Goal: Ask a question

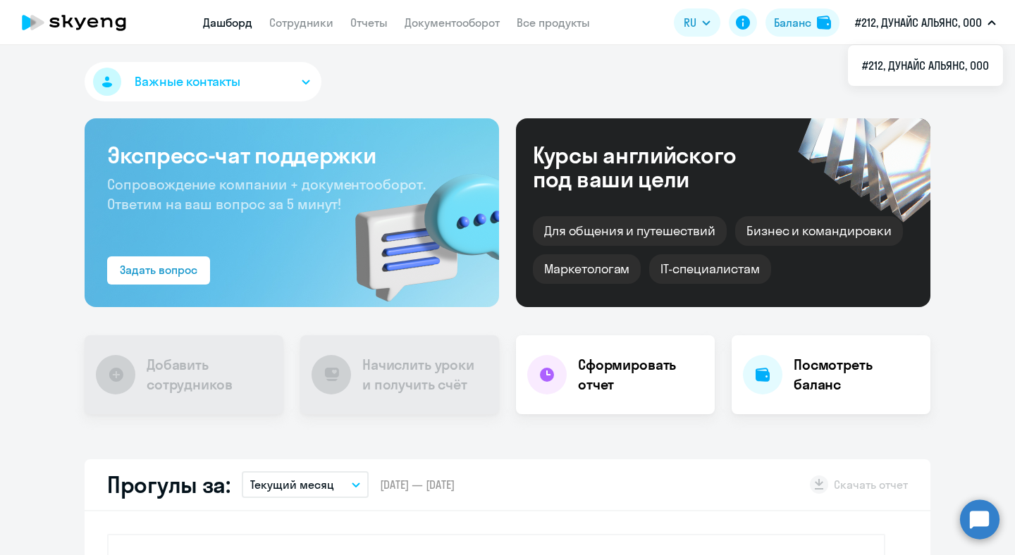
click at [935, 15] on p "#212, ДУНАЙС АЛЬЯНС, ООО" at bounding box center [918, 22] width 127 height 17
click at [984, 520] on circle at bounding box center [979, 519] width 39 height 39
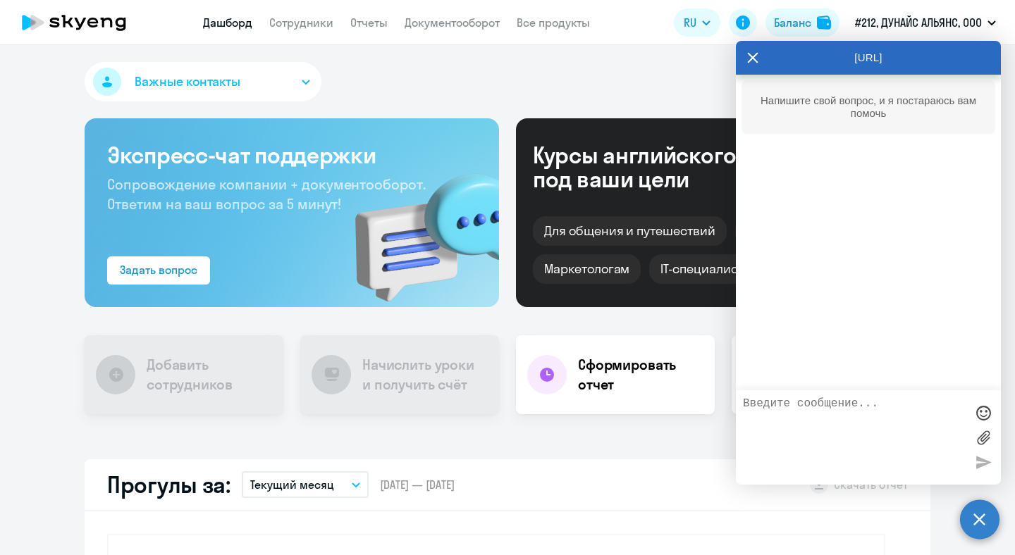
click at [870, 448] on textarea at bounding box center [854, 438] width 223 height 80
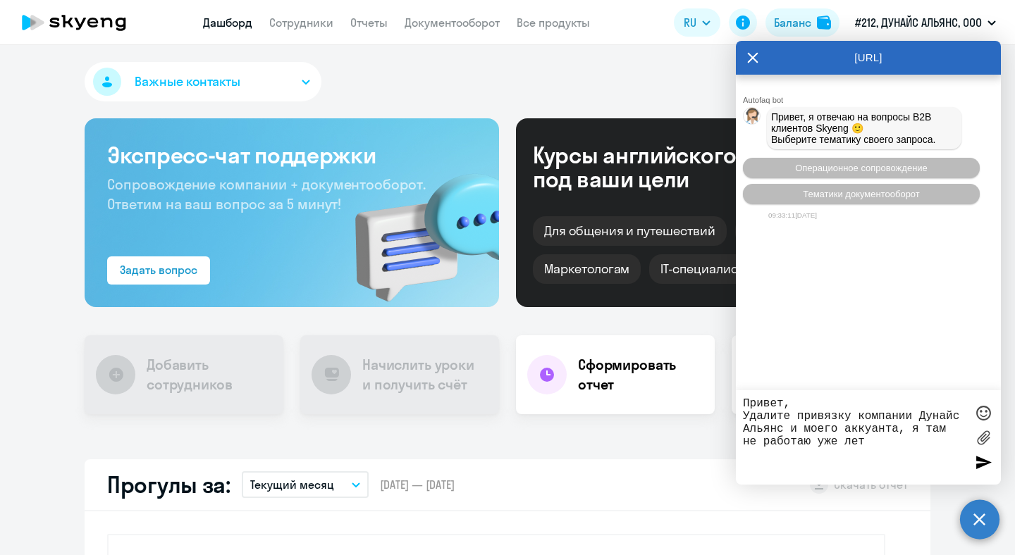
type textarea "Привет, Удалите привязку компании Дунайс Альянс и моего аккуанта, я там не рабо…"
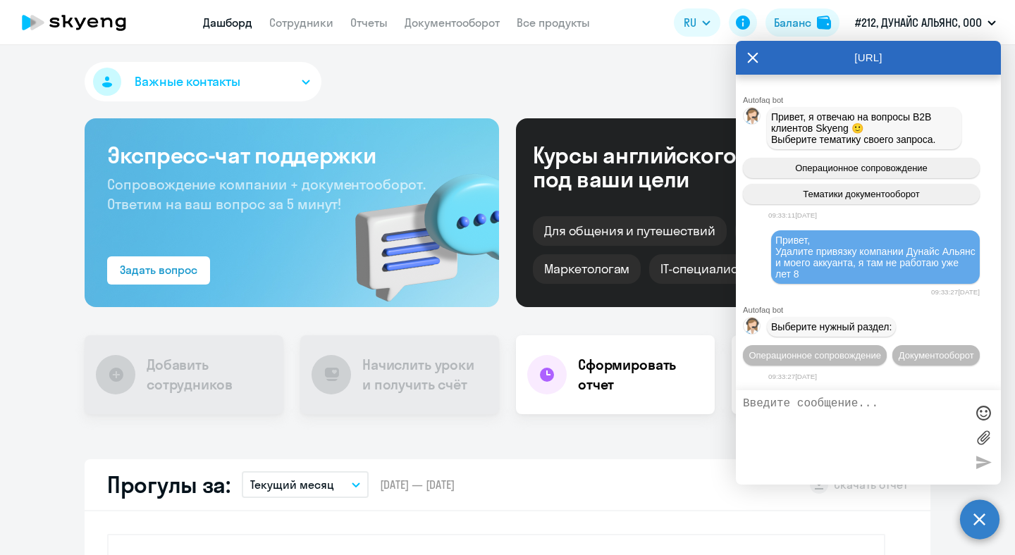
scroll to position [39, 0]
click at [859, 350] on span "Операционное сопровождение" at bounding box center [815, 355] width 133 height 11
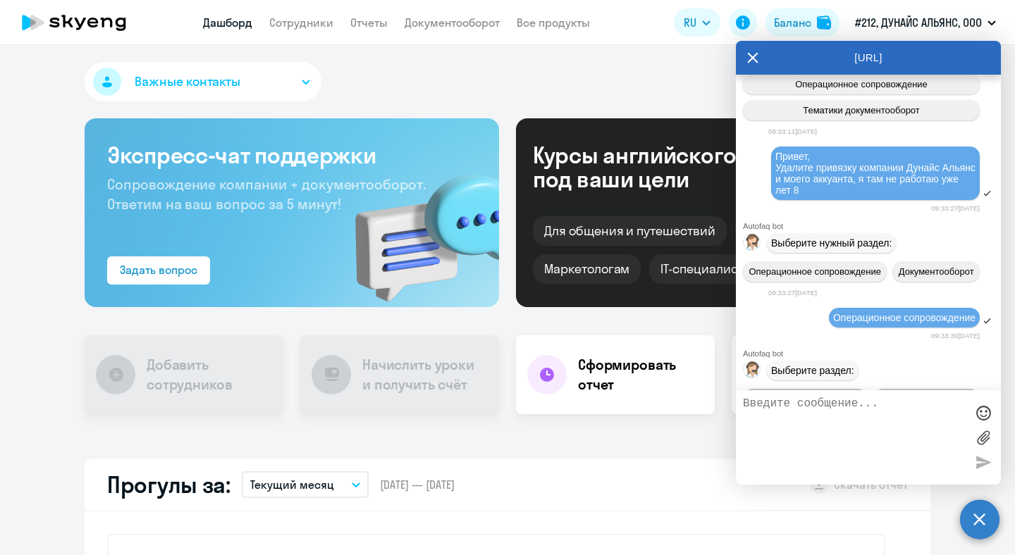
scroll to position [171, 0]
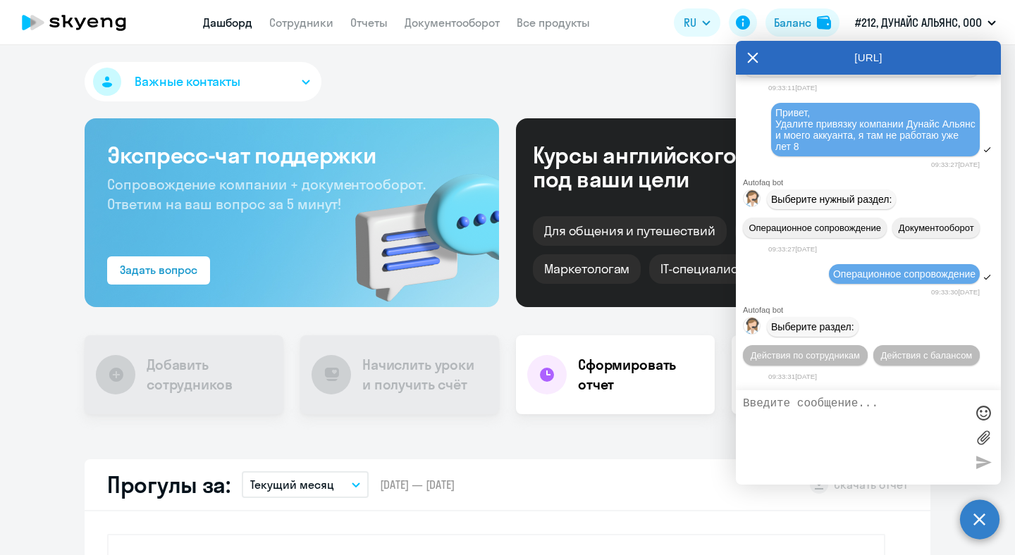
click at [831, 404] on textarea at bounding box center [854, 438] width 223 height 80
type textarea "Другое"
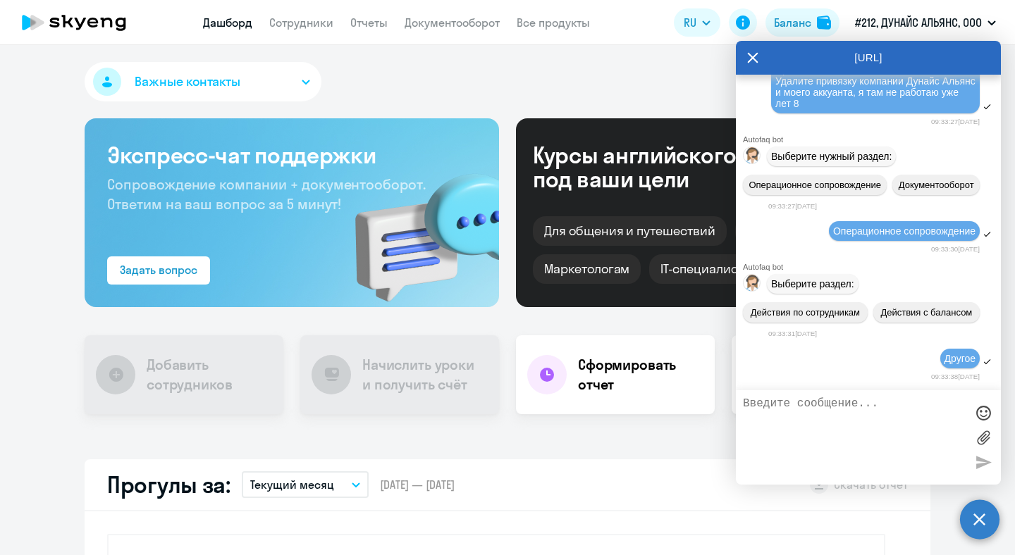
click at [861, 407] on textarea at bounding box center [854, 438] width 223 height 80
click at [860, 407] on textarea at bounding box center [854, 438] width 223 height 80
click at [512, 438] on div "Важные контакты Экспресс-чат поддержки Сопровождение компании + документооборот…" at bounding box center [507, 300] width 1015 height 510
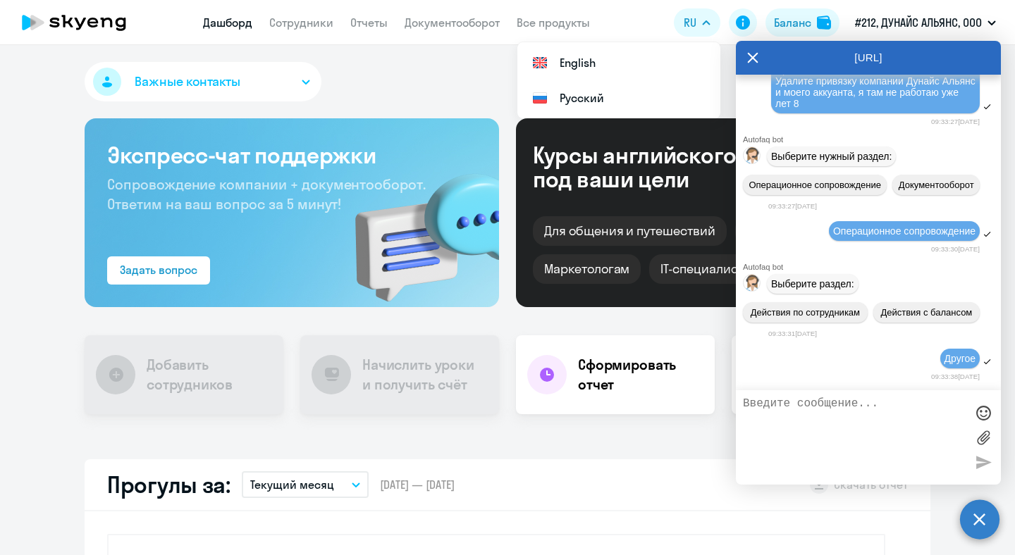
click at [744, 58] on div "[URL]" at bounding box center [868, 58] width 265 height 34
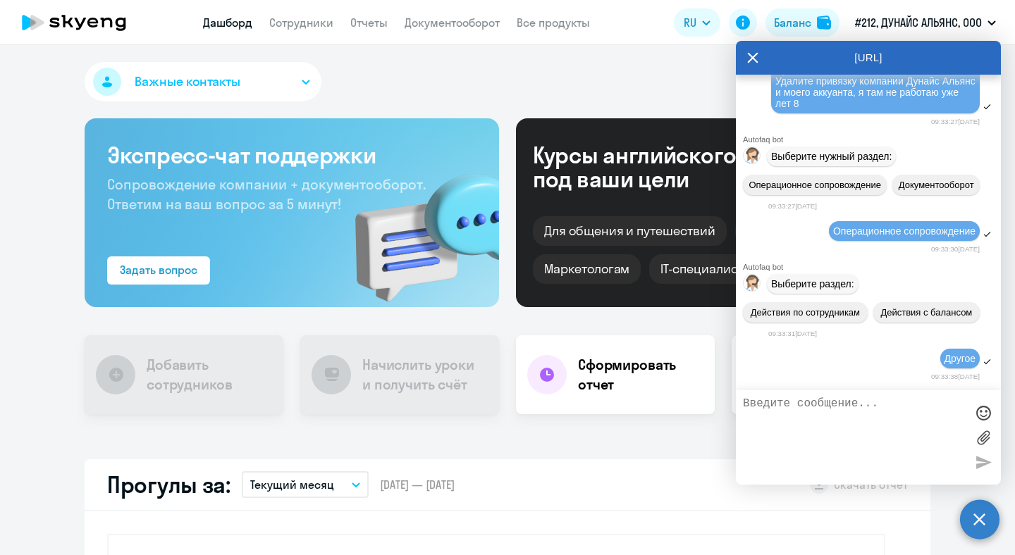
click at [757, 58] on icon at bounding box center [752, 58] width 11 height 34
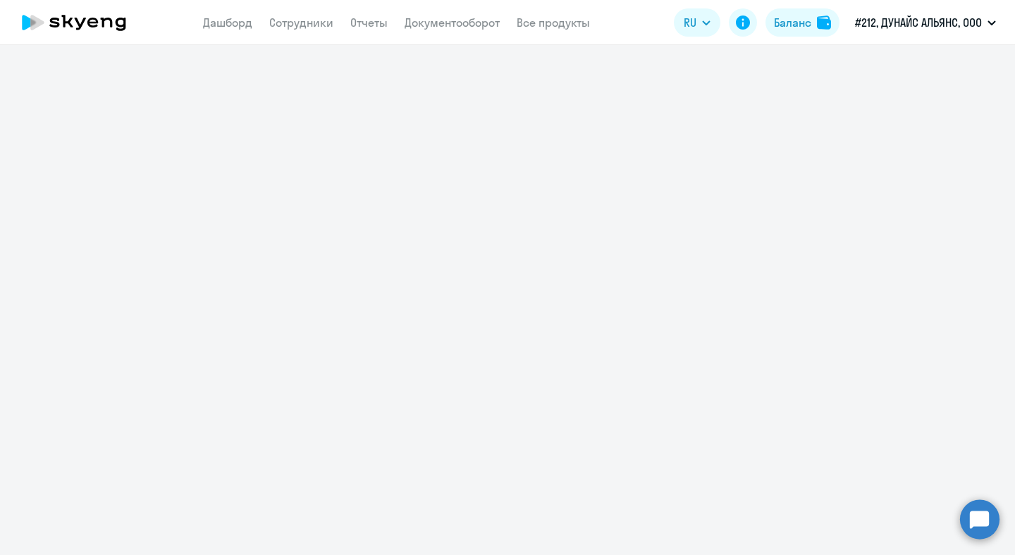
click at [993, 517] on circle at bounding box center [979, 519] width 39 height 39
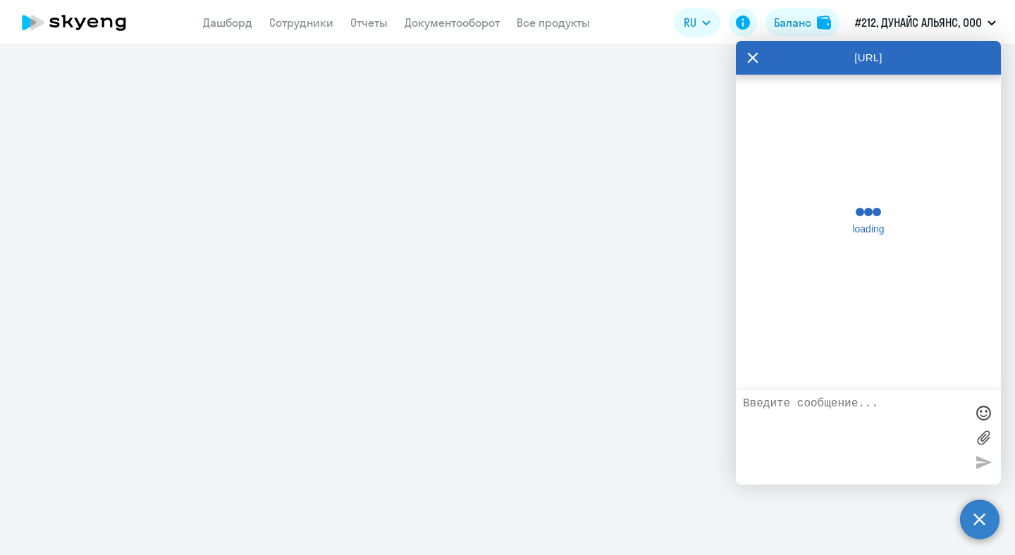
scroll to position [206, 0]
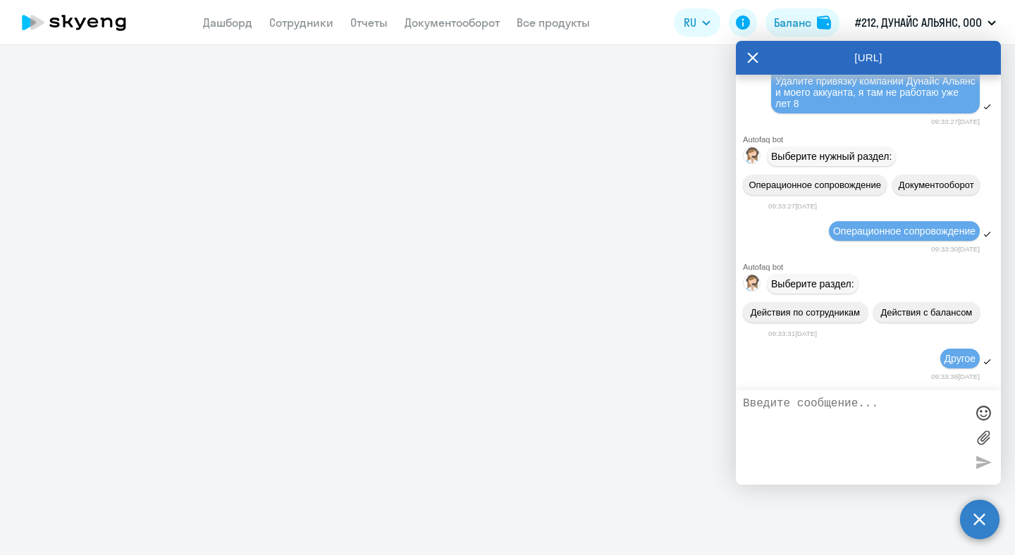
click at [548, 295] on div at bounding box center [507, 300] width 1015 height 510
click at [595, 258] on div at bounding box center [507, 300] width 1015 height 510
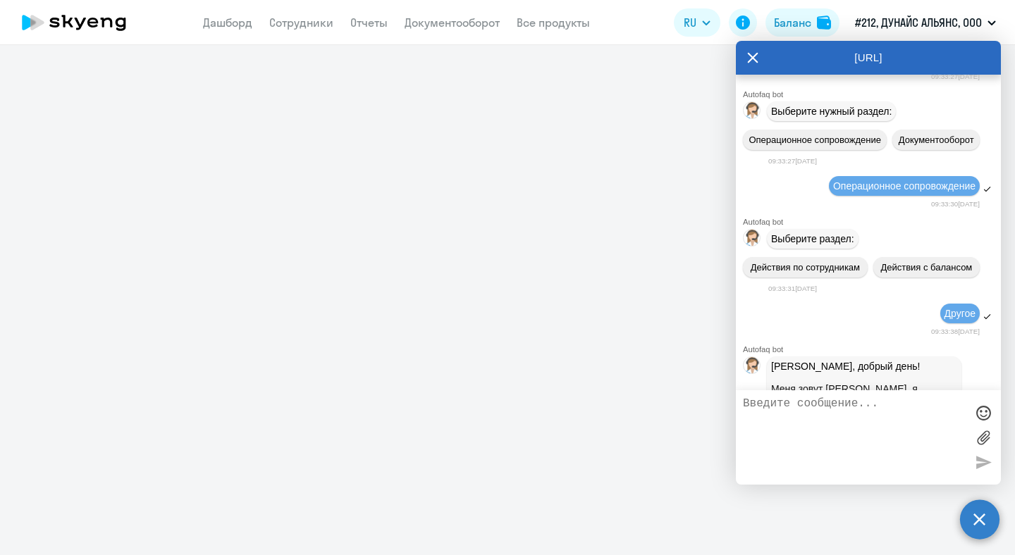
scroll to position [470, 0]
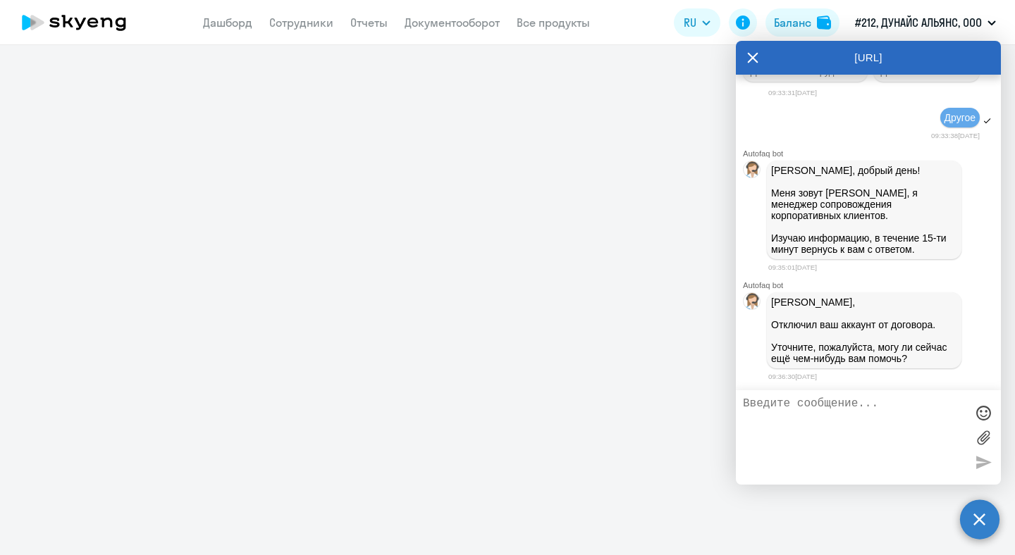
click at [842, 441] on textarea at bounding box center [854, 438] width 223 height 80
type textarea "спасибо"
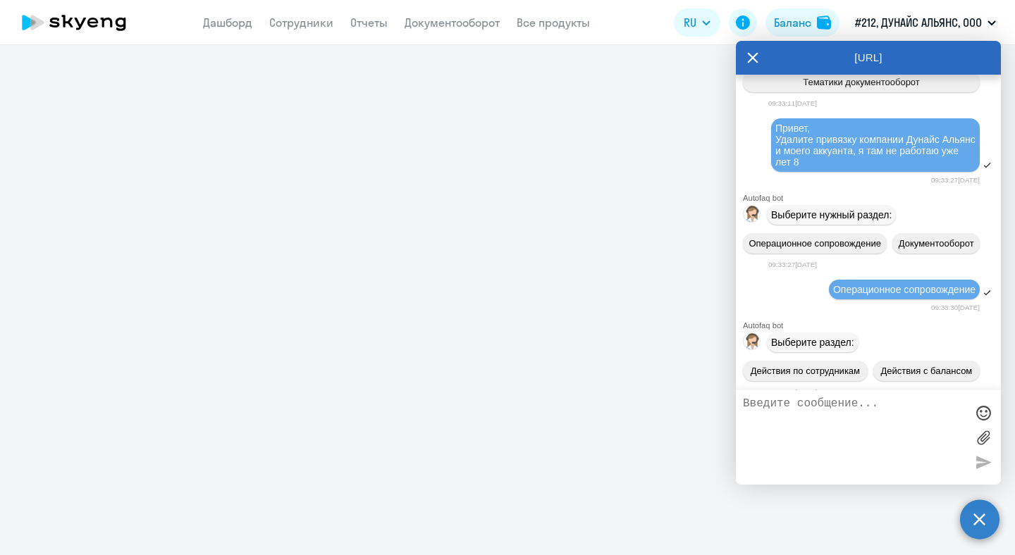
scroll to position [111, 0]
click at [360, 168] on div at bounding box center [507, 300] width 1015 height 510
click at [87, 23] on icon at bounding box center [74, 22] width 124 height 35
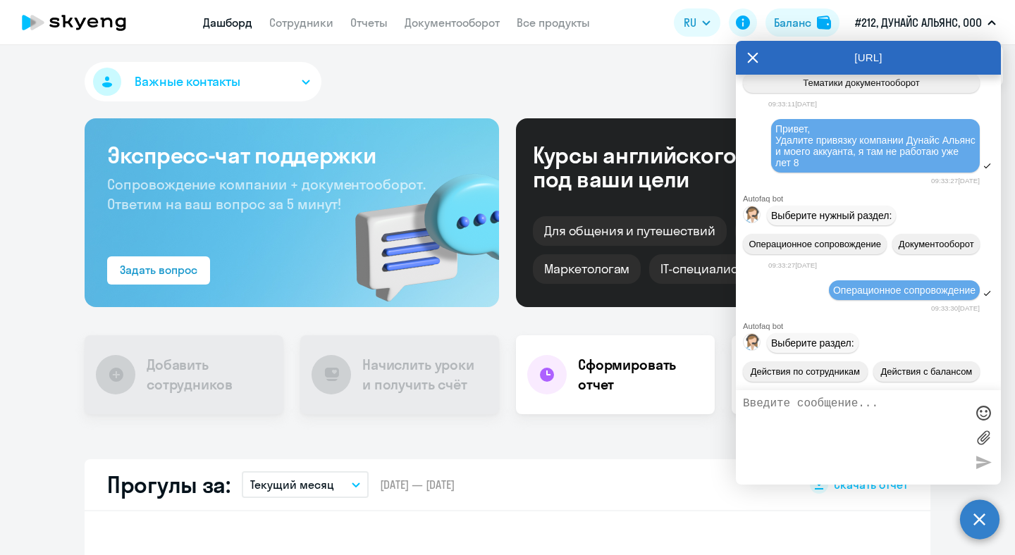
click at [738, 56] on div "[URL]" at bounding box center [868, 58] width 265 height 34
click at [747, 57] on div "[URL]" at bounding box center [868, 58] width 265 height 34
click at [749, 57] on icon at bounding box center [752, 58] width 11 height 34
